Goal: Information Seeking & Learning: Learn about a topic

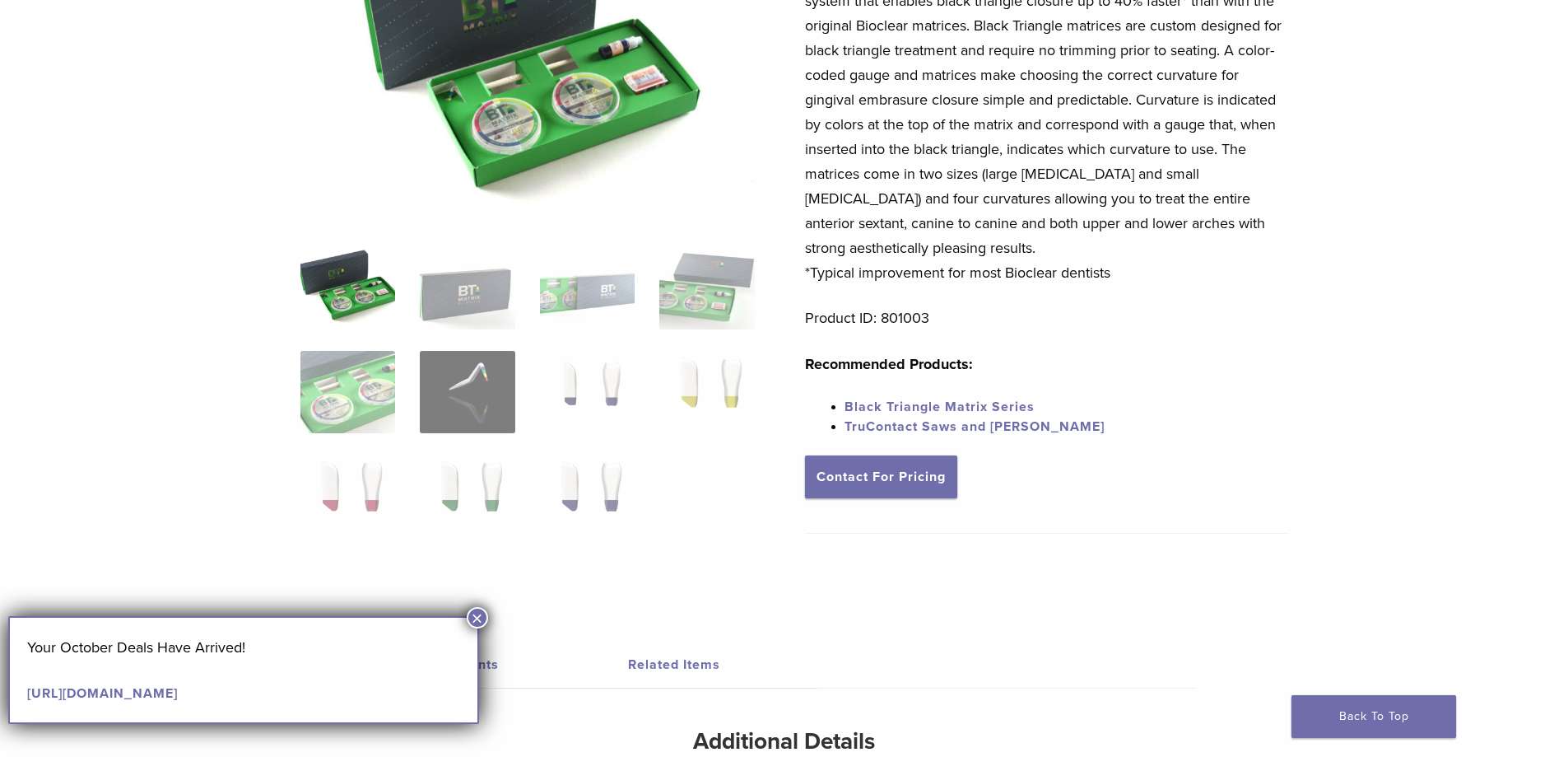
scroll to position [246, 0]
click at [705, 369] on img at bounding box center [707, 391] width 95 height 82
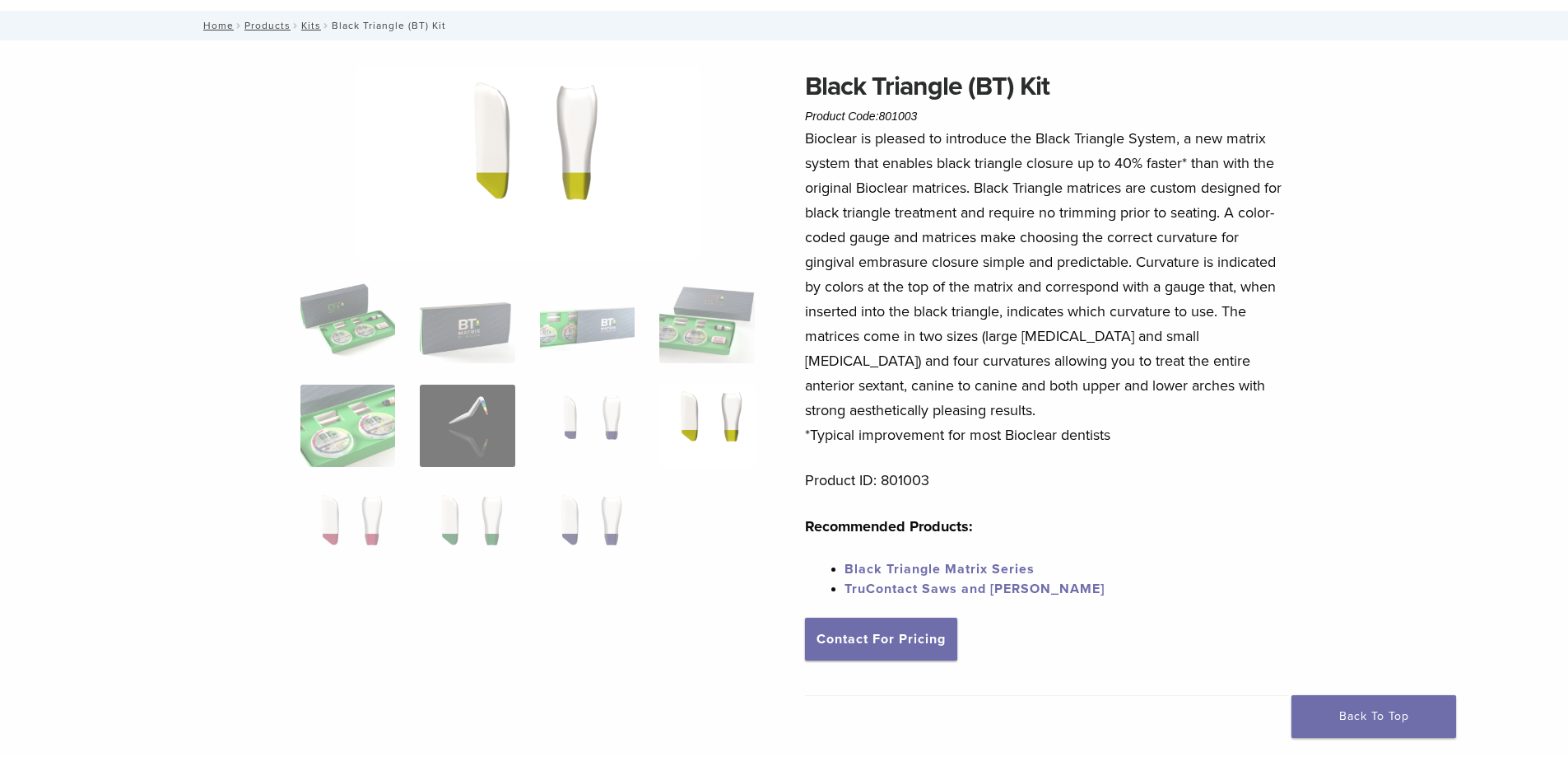
scroll to position [82, 0]
click at [611, 520] on img at bounding box center [588, 530] width 95 height 82
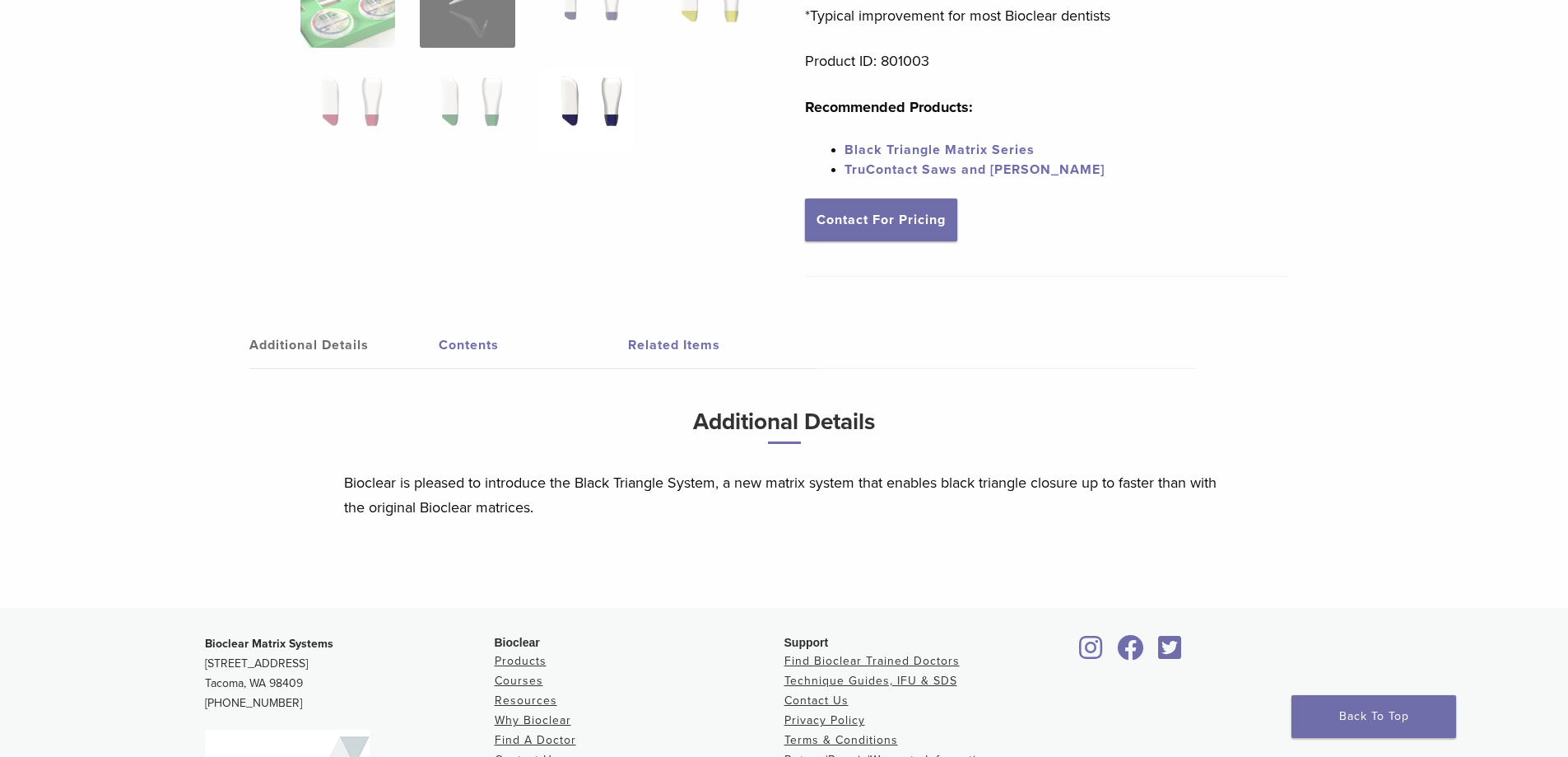
scroll to position [501, 0]
click at [339, 351] on link "Additional Details" at bounding box center [344, 347] width 189 height 46
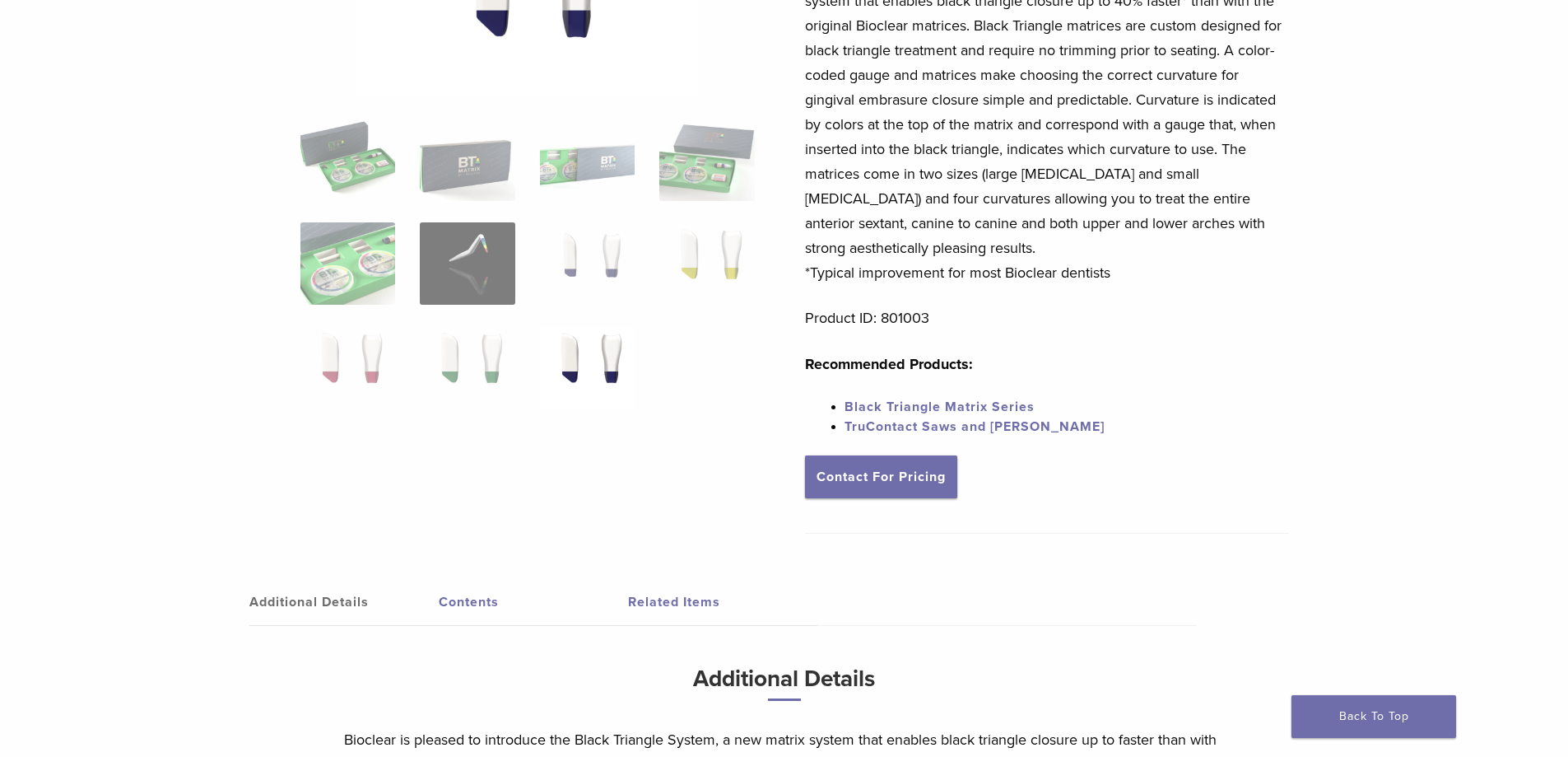
scroll to position [246, 0]
click at [958, 404] on link "Black Triangle Matrix Series" at bounding box center [939, 406] width 190 height 16
click at [368, 262] on img at bounding box center [348, 262] width 95 height 82
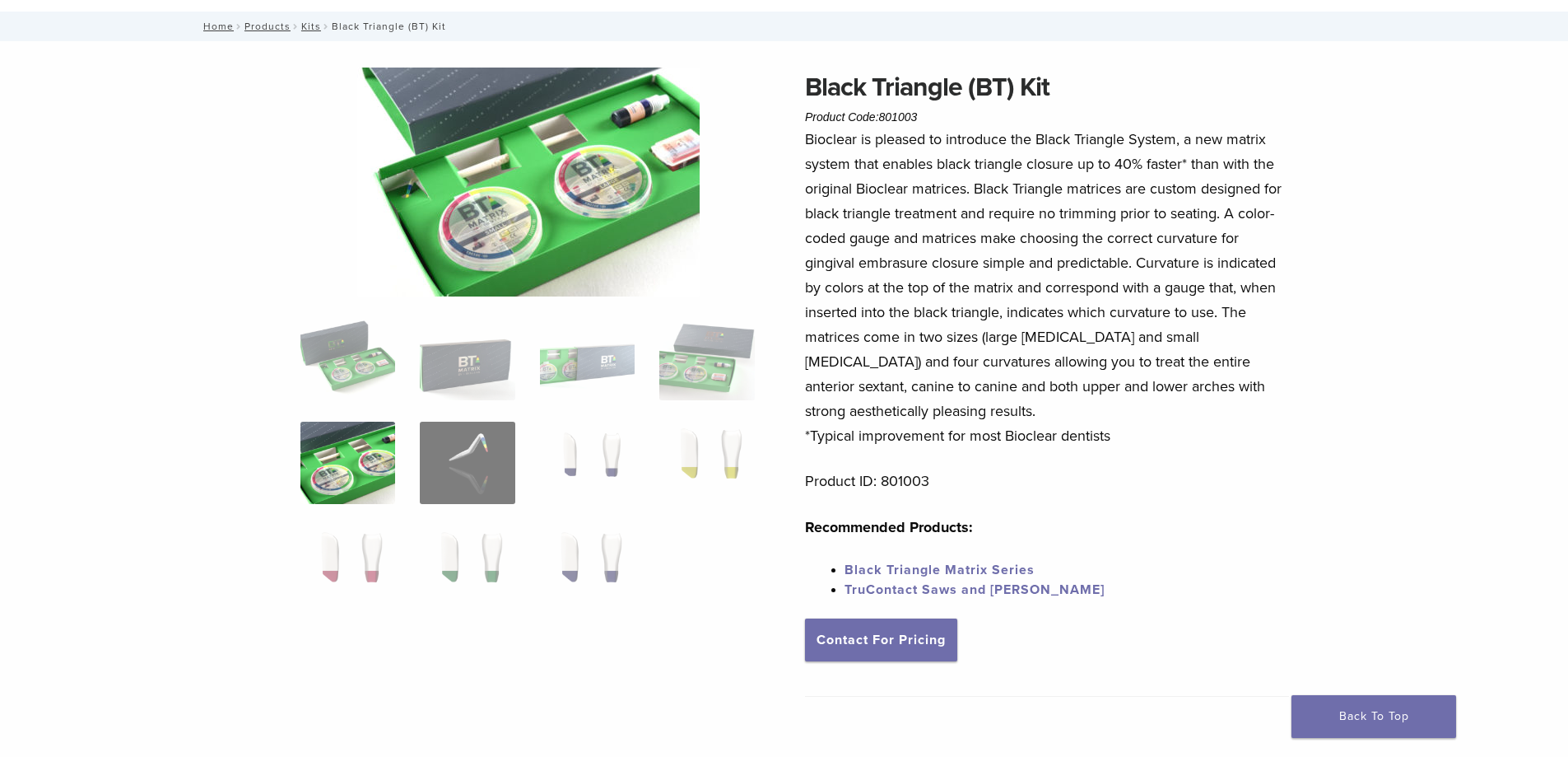
scroll to position [81, 0]
click at [549, 172] on img at bounding box center [528, 183] width 343 height 229
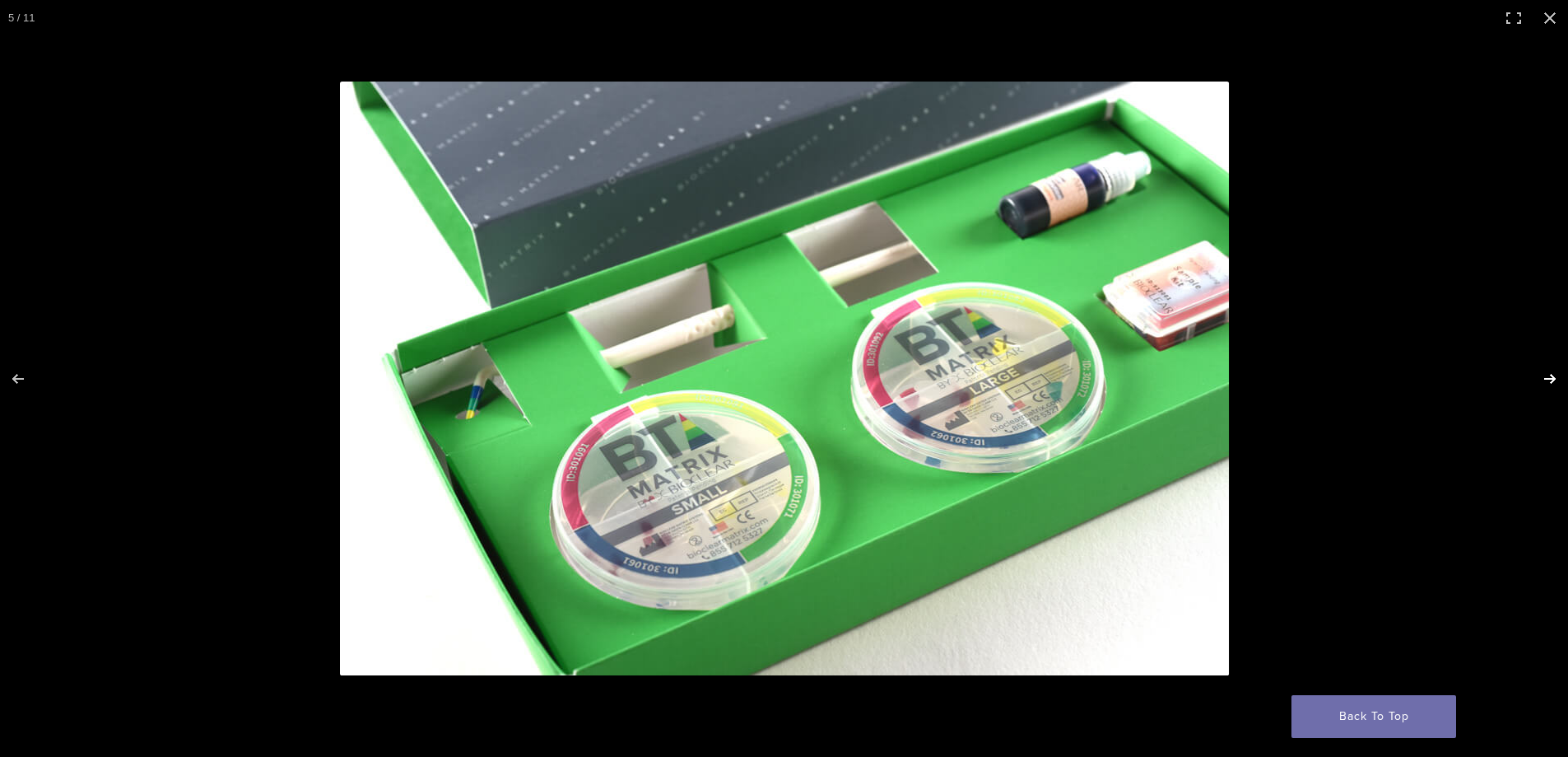
click at [1542, 380] on button "Next (arrow right)" at bounding box center [1539, 378] width 58 height 82
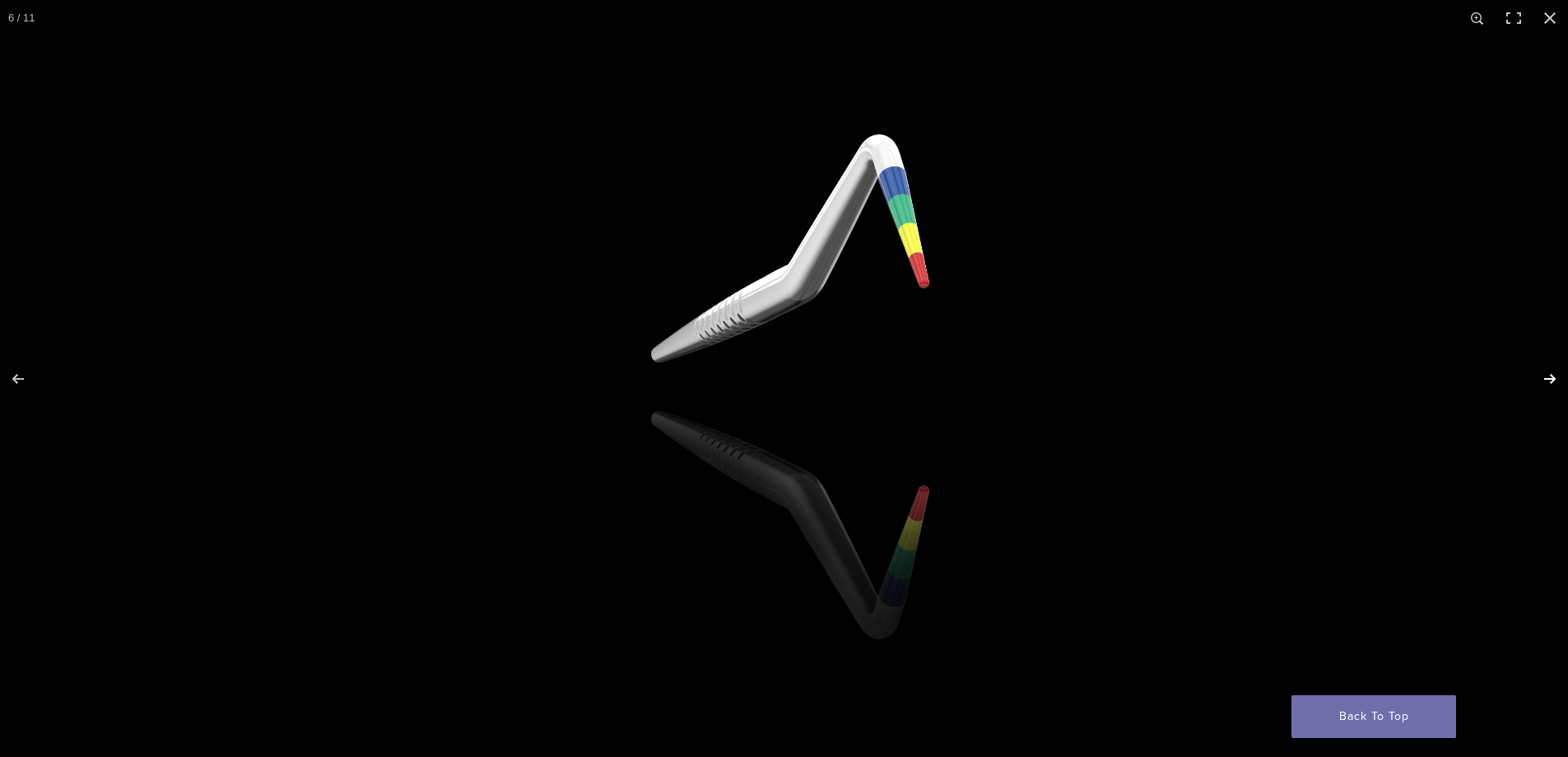
click at [1547, 379] on button "Next (arrow right)" at bounding box center [1539, 378] width 58 height 82
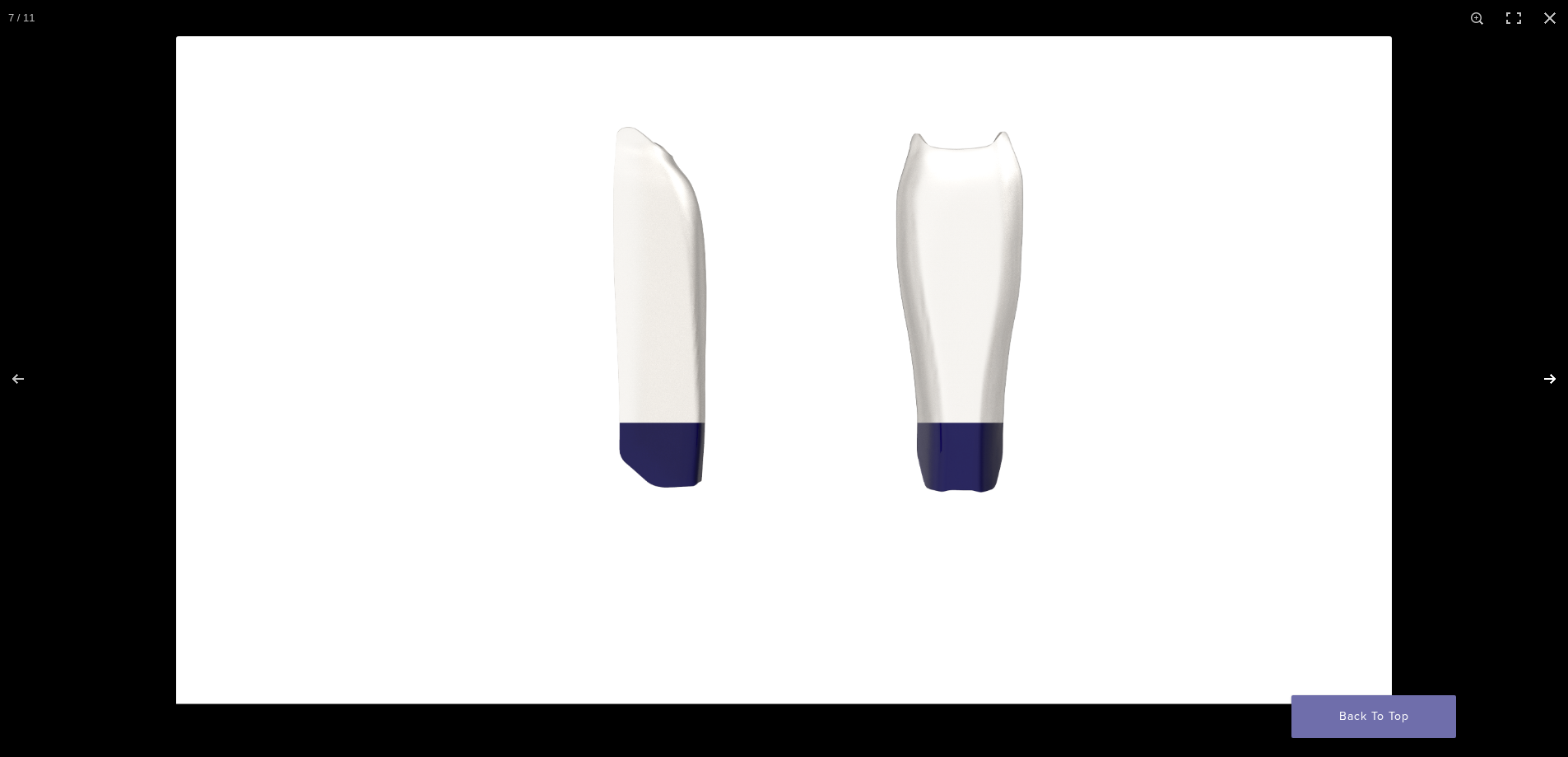
click at [1547, 379] on button "Next (arrow right)" at bounding box center [1539, 378] width 58 height 82
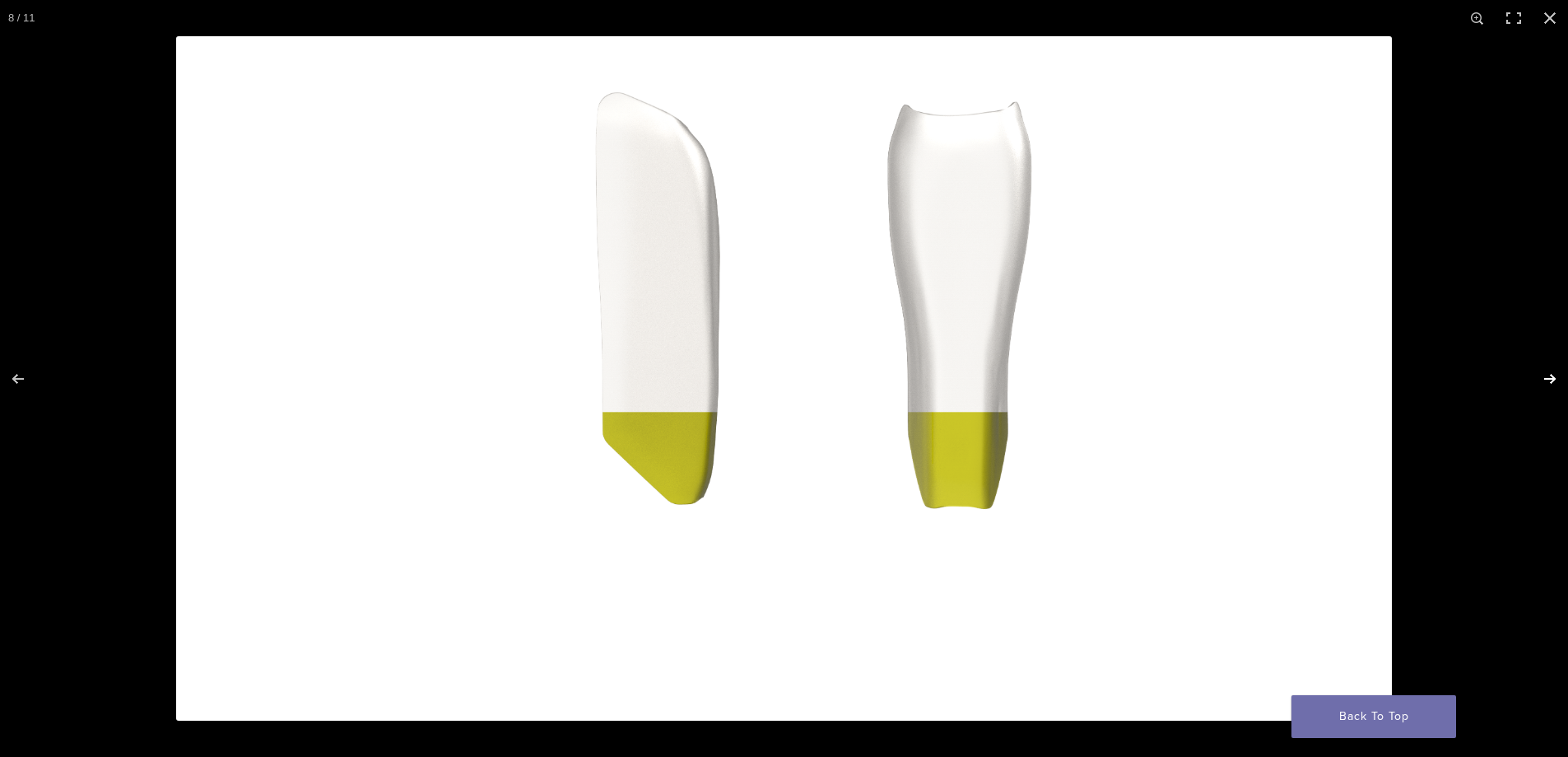
click at [1547, 379] on button "Next (arrow right)" at bounding box center [1539, 378] width 58 height 82
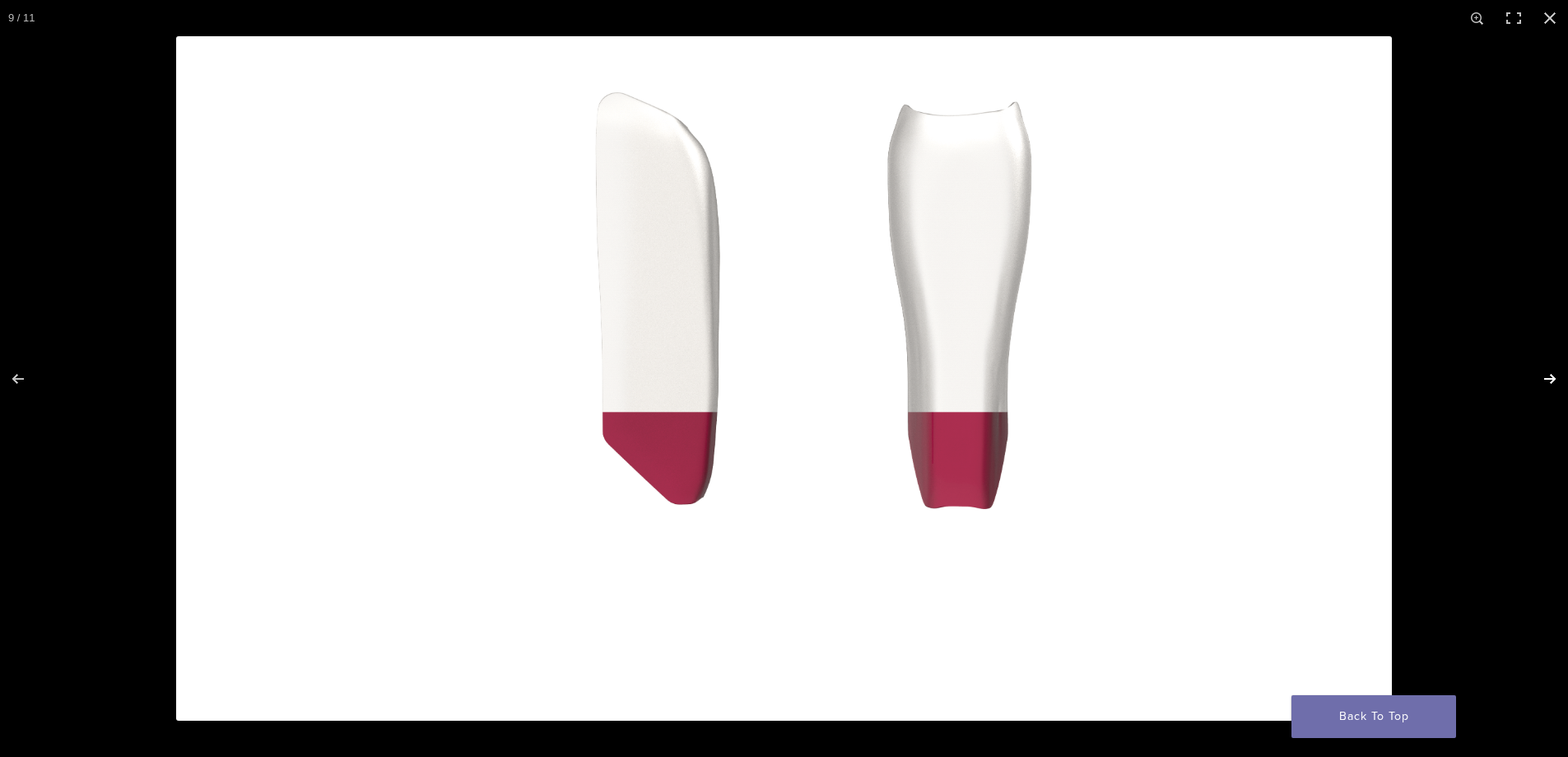
click at [1547, 379] on button "Next (arrow right)" at bounding box center [1539, 378] width 58 height 82
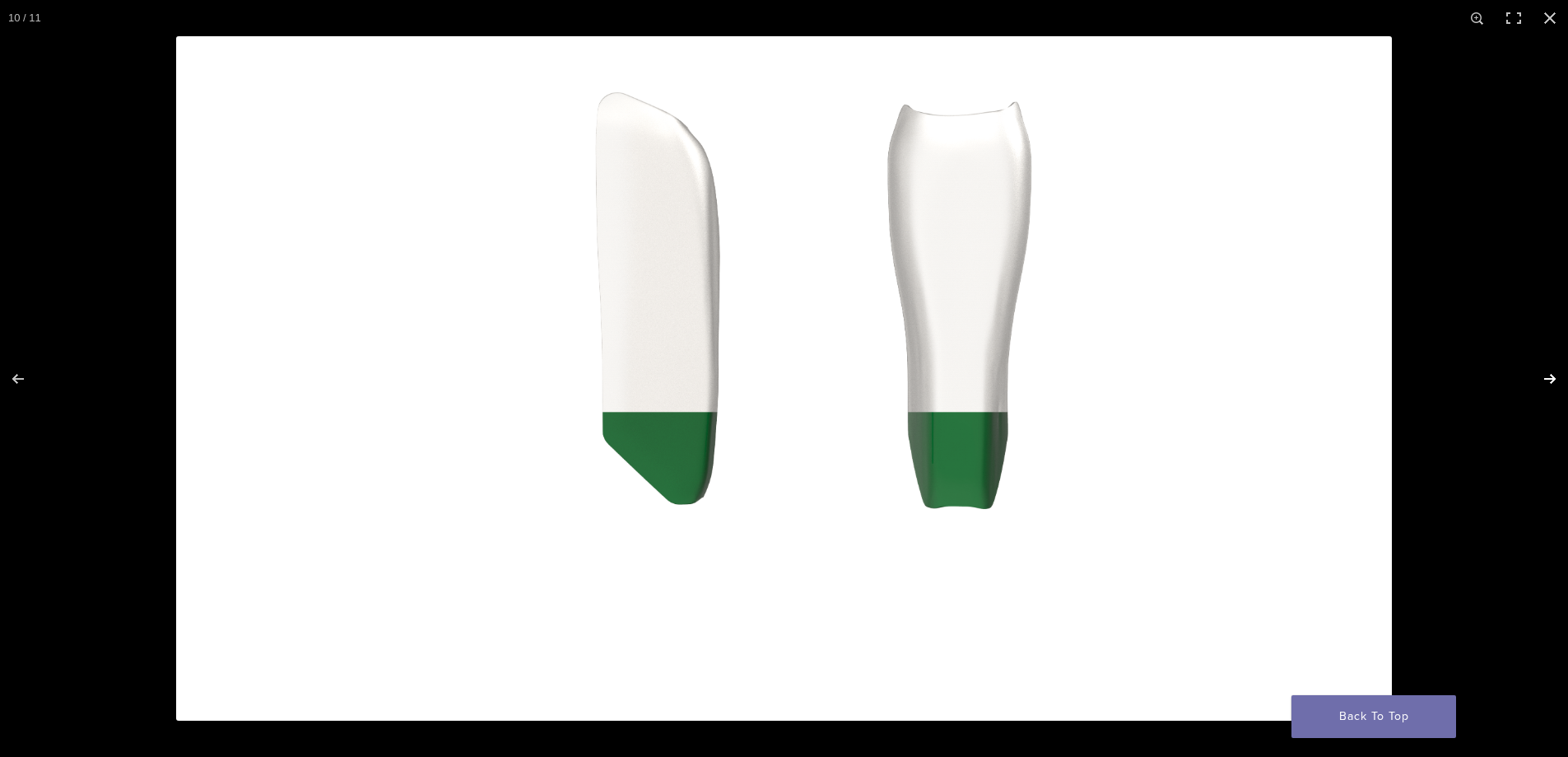
click at [1547, 379] on button "Next (arrow right)" at bounding box center [1539, 378] width 58 height 82
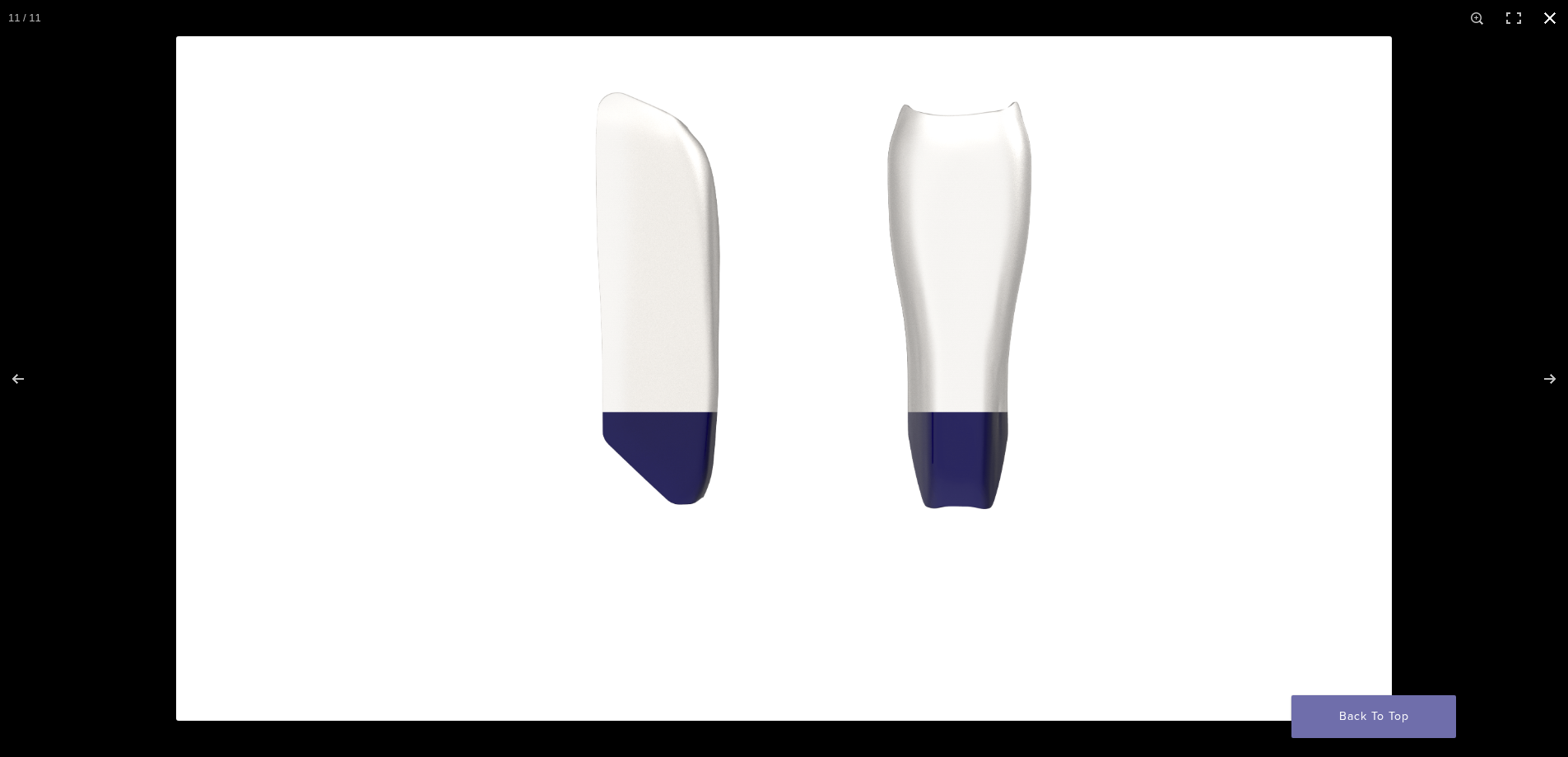
click at [1553, 13] on button "Close (Esc)" at bounding box center [1551, 18] width 37 height 37
